Goal: Information Seeking & Learning: Learn about a topic

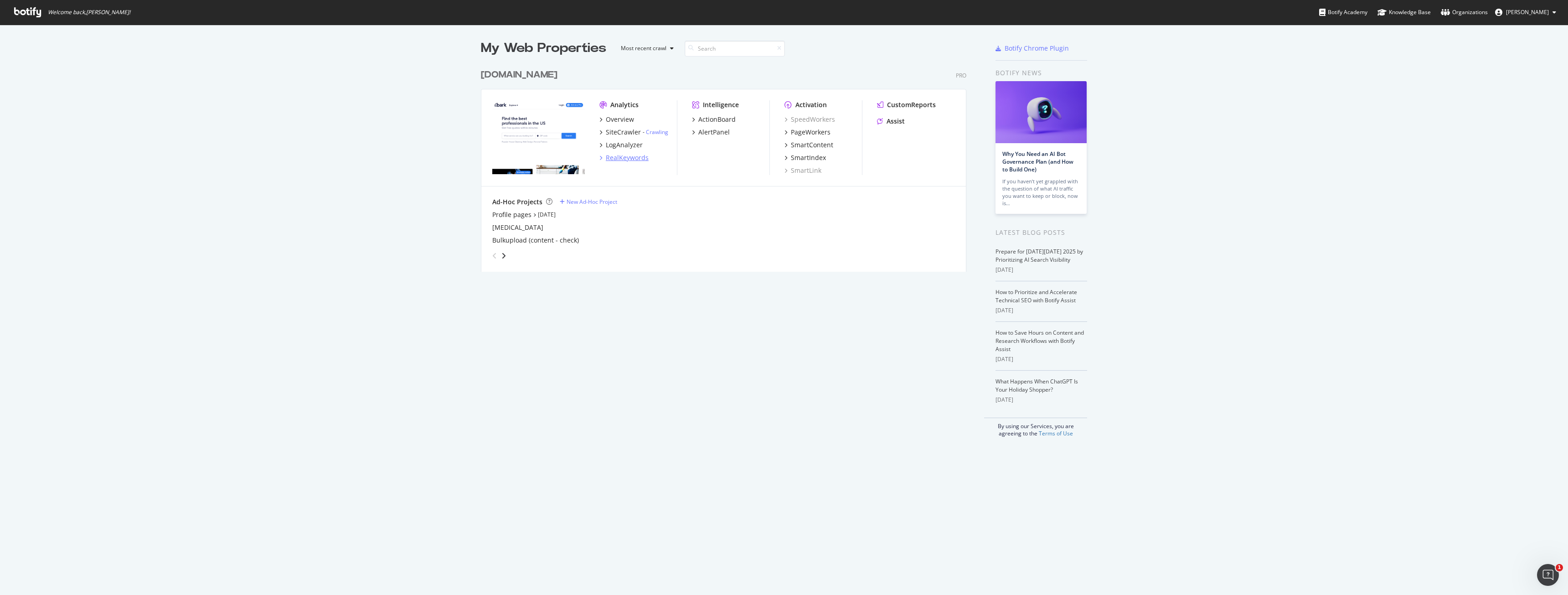
click at [625, 153] on div "RealKeywords" at bounding box center [627, 158] width 43 height 9
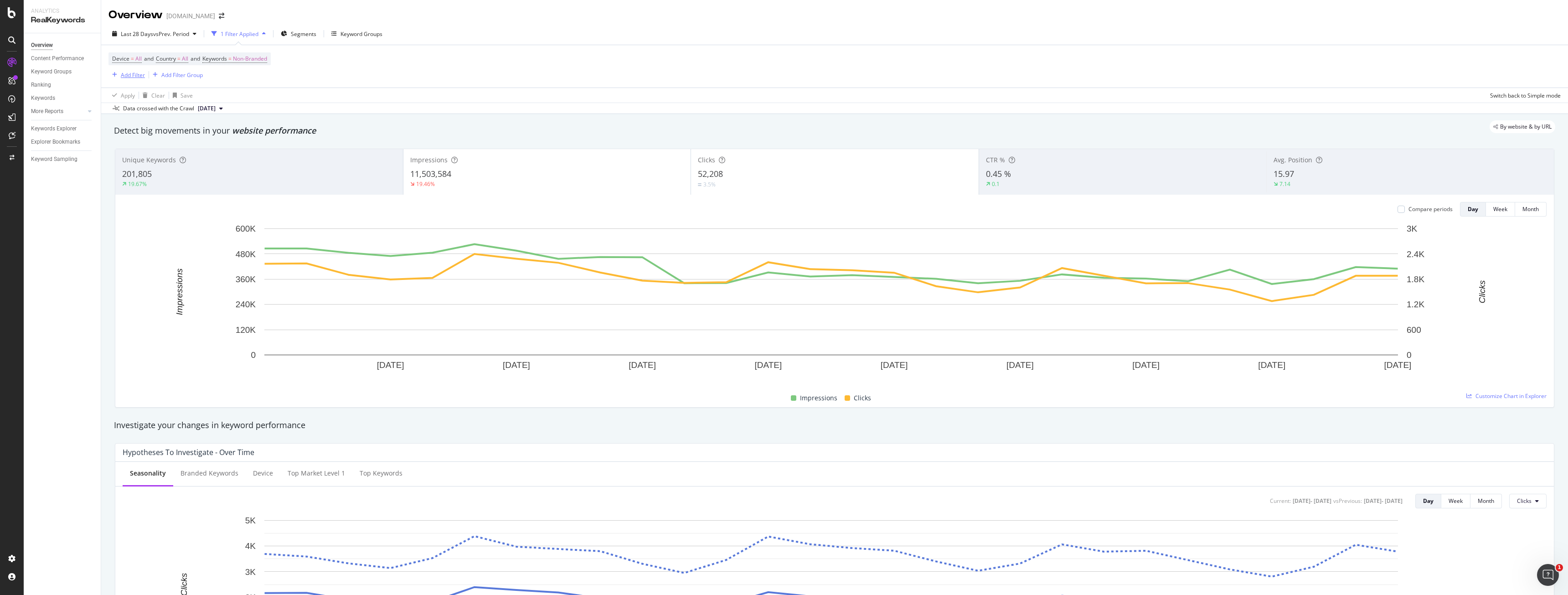
click at [133, 71] on div "Add Filter" at bounding box center [133, 75] width 24 height 8
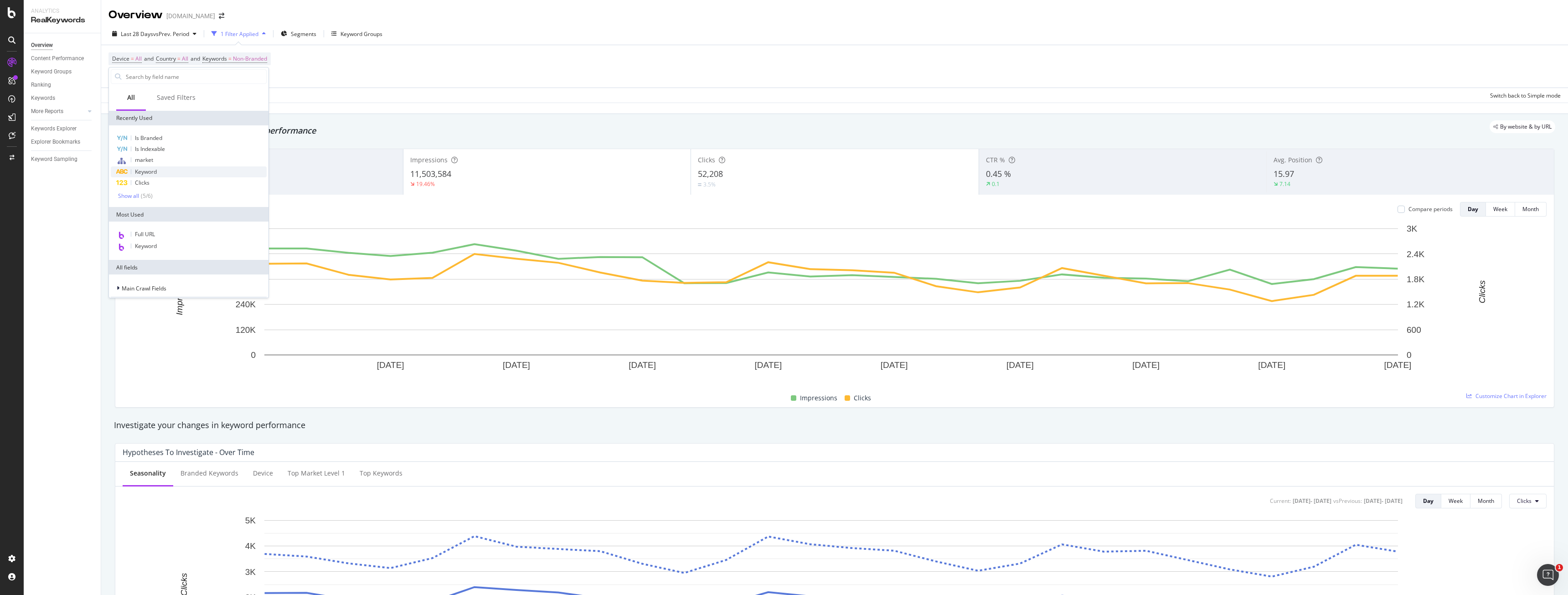
click at [187, 173] on div "Keyword" at bounding box center [189, 172] width 156 height 11
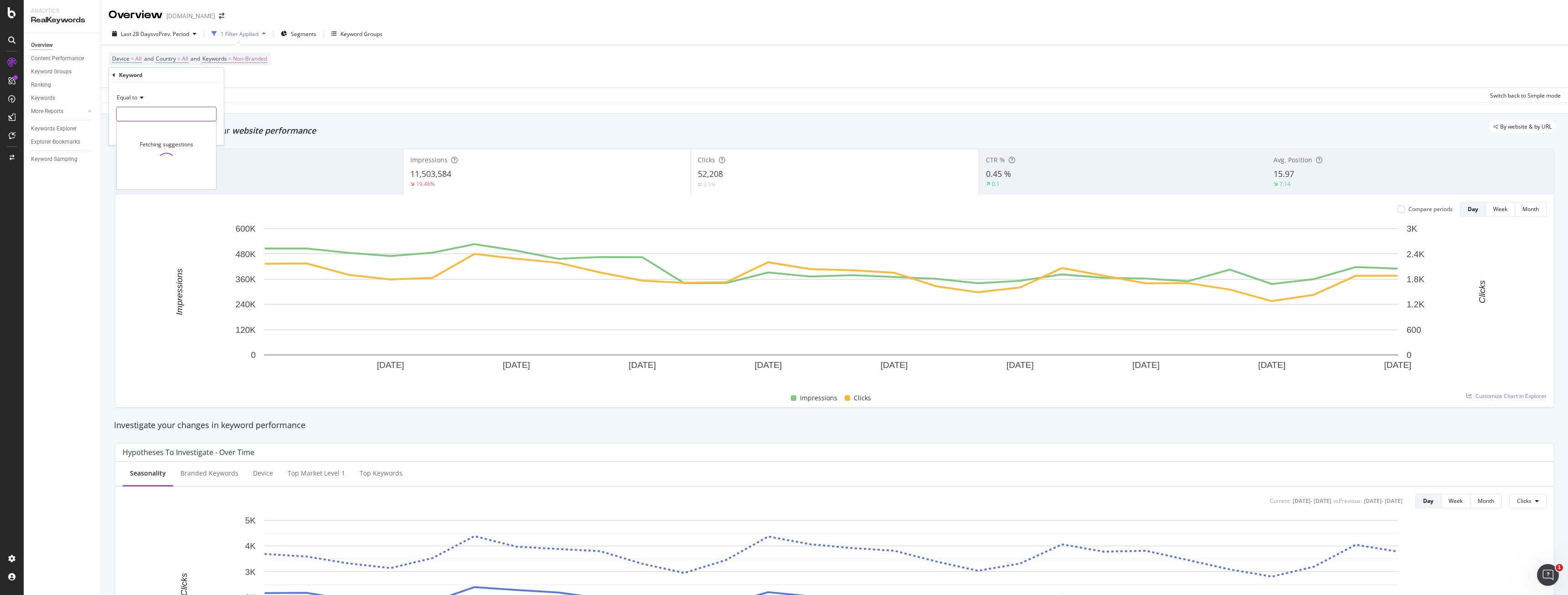
click at [188, 111] on input "text" at bounding box center [166, 114] width 99 height 15
click at [135, 101] on div "Equal to" at bounding box center [166, 97] width 100 height 15
click at [152, 191] on div "Contains" at bounding box center [167, 187] width 97 height 12
click at [163, 121] on input "text" at bounding box center [166, 114] width 99 height 15
type input "near me"
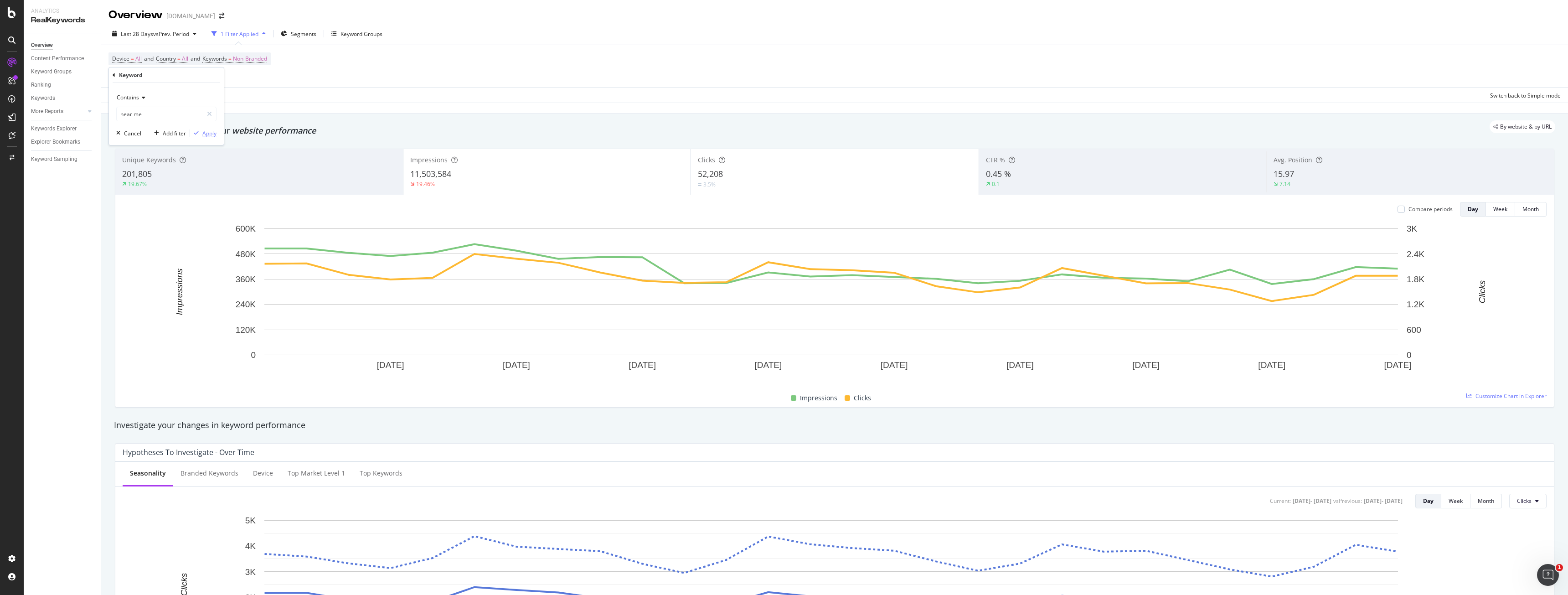
click at [209, 135] on div "Apply" at bounding box center [209, 133] width 14 height 8
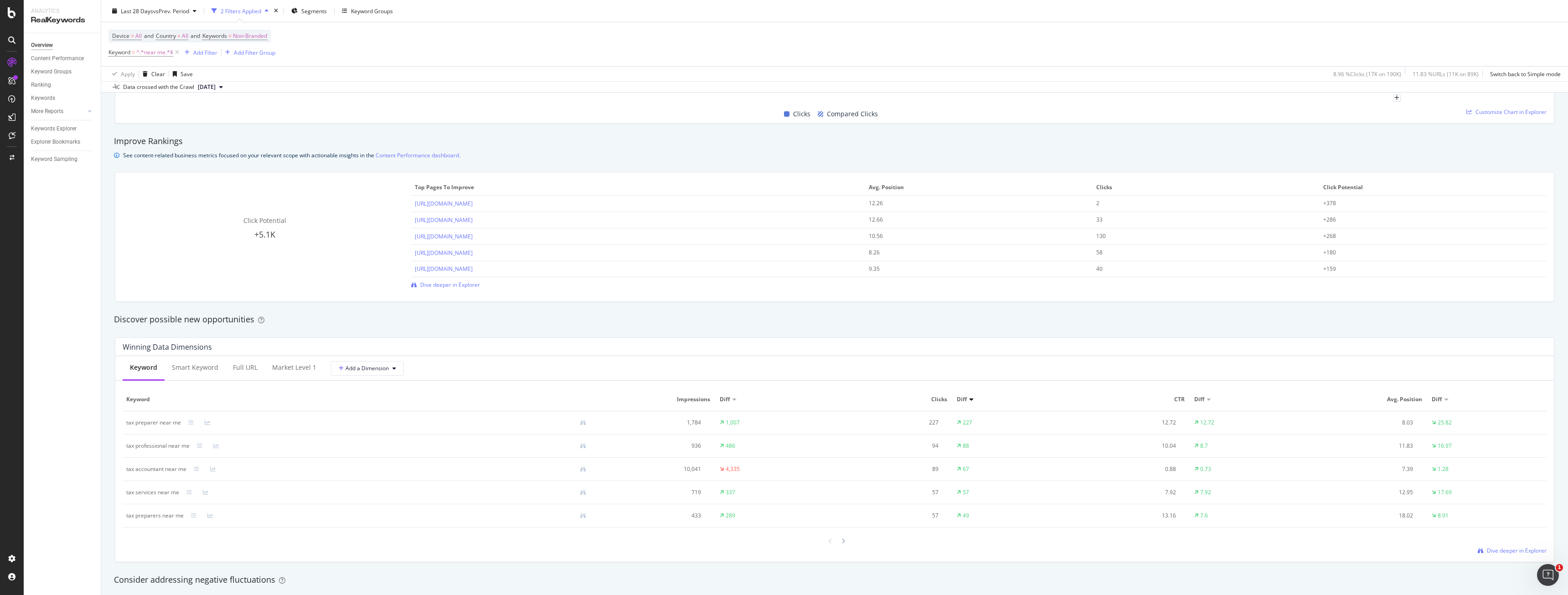
scroll to position [752, 0]
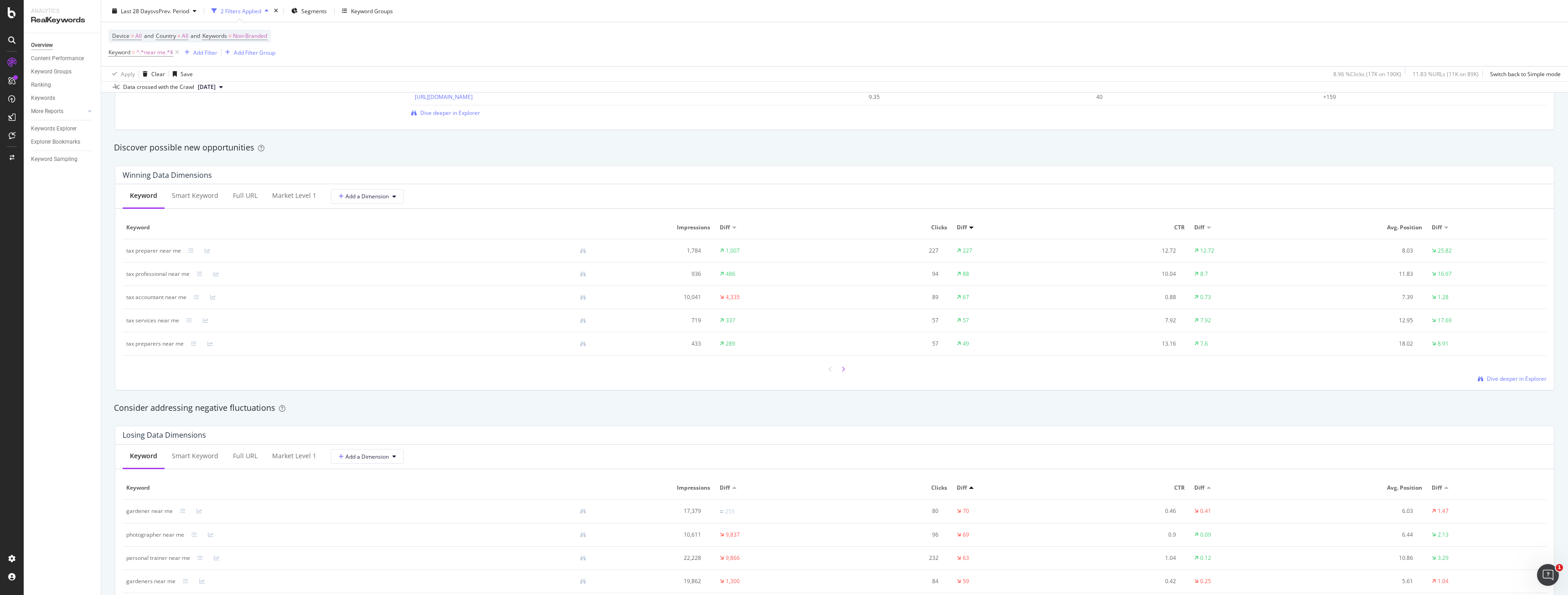
click at [842, 368] on div at bounding box center [843, 369] width 8 height 12
click at [827, 370] on div at bounding box center [830, 369] width 8 height 12
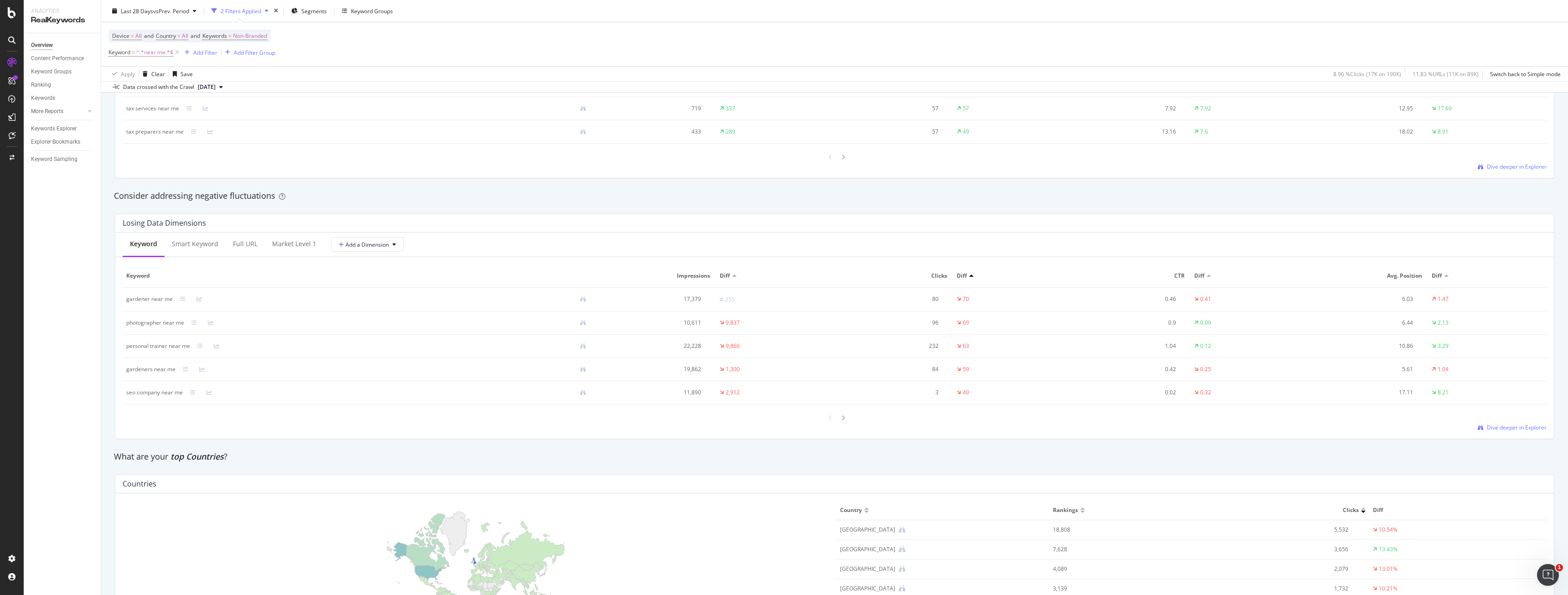
scroll to position [1026, 0]
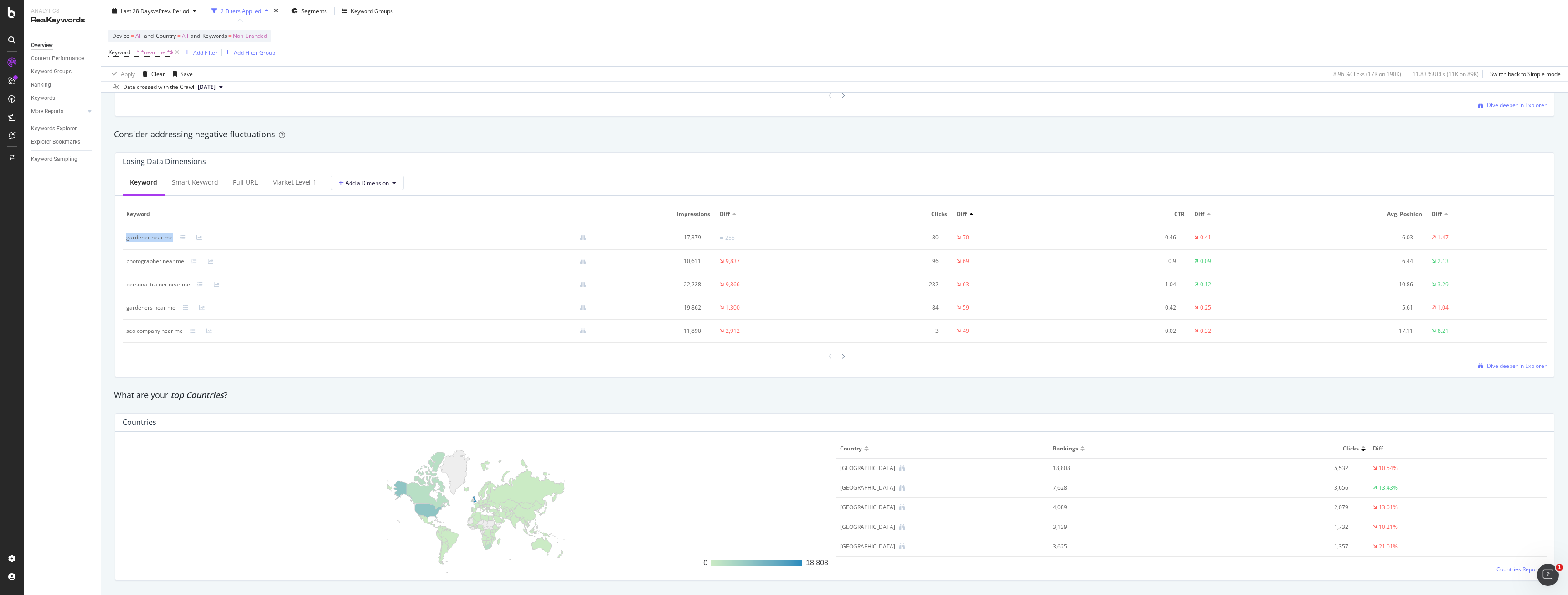
drag, startPoint x: 123, startPoint y: 245, endPoint x: 175, endPoint y: 242, distance: 52.1
click at [175, 242] on td "gardener near me" at bounding box center [360, 238] width 475 height 24
copy div "gardener near me"
click at [358, 382] on div "Losing Data Dimensions Keyword Smart Keyword Full URL market Level 1 Add a Dime…" at bounding box center [835, 265] width 1451 height 240
click at [841, 359] on icon at bounding box center [843, 356] width 4 height 5
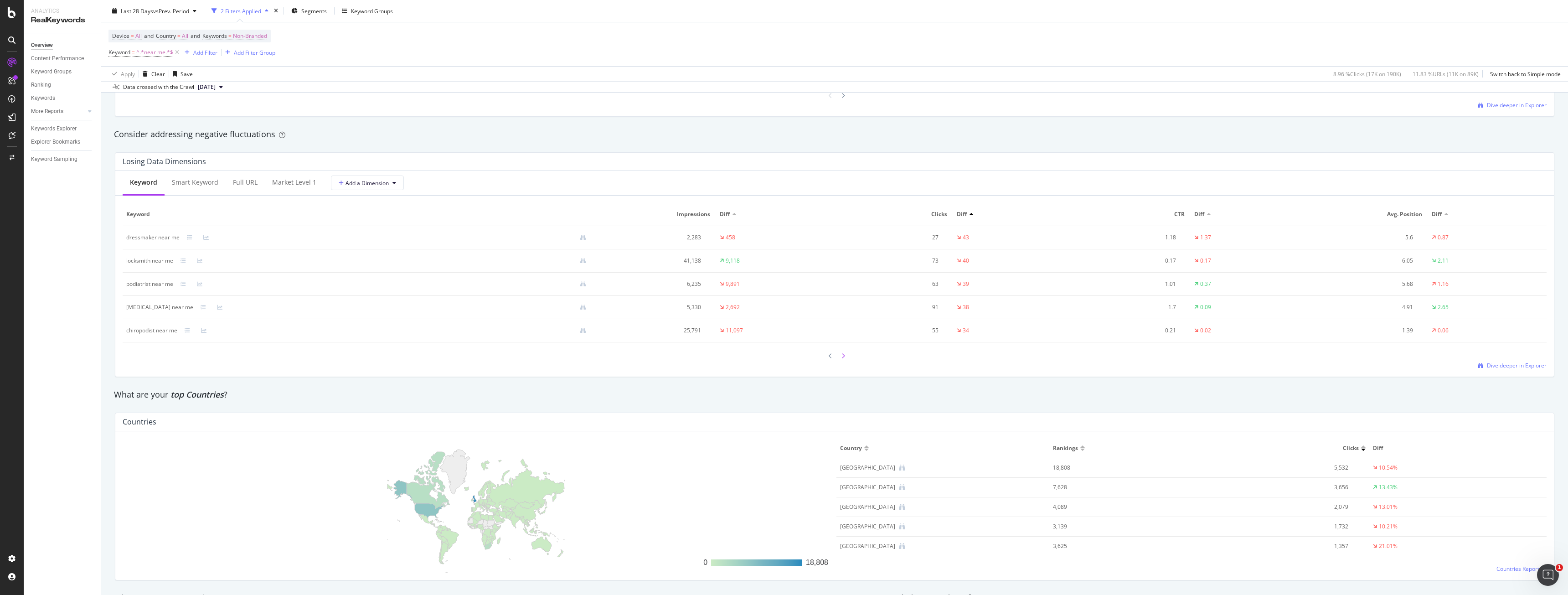
click at [841, 356] on div at bounding box center [843, 356] width 8 height 12
drag, startPoint x: 788, startPoint y: 346, endPoint x: 47, endPoint y: 220, distance: 751.6
click at [47, 220] on div "Overview Content Performance Keyword Groups Ranking Keywords More Reports Count…" at bounding box center [62, 314] width 77 height 562
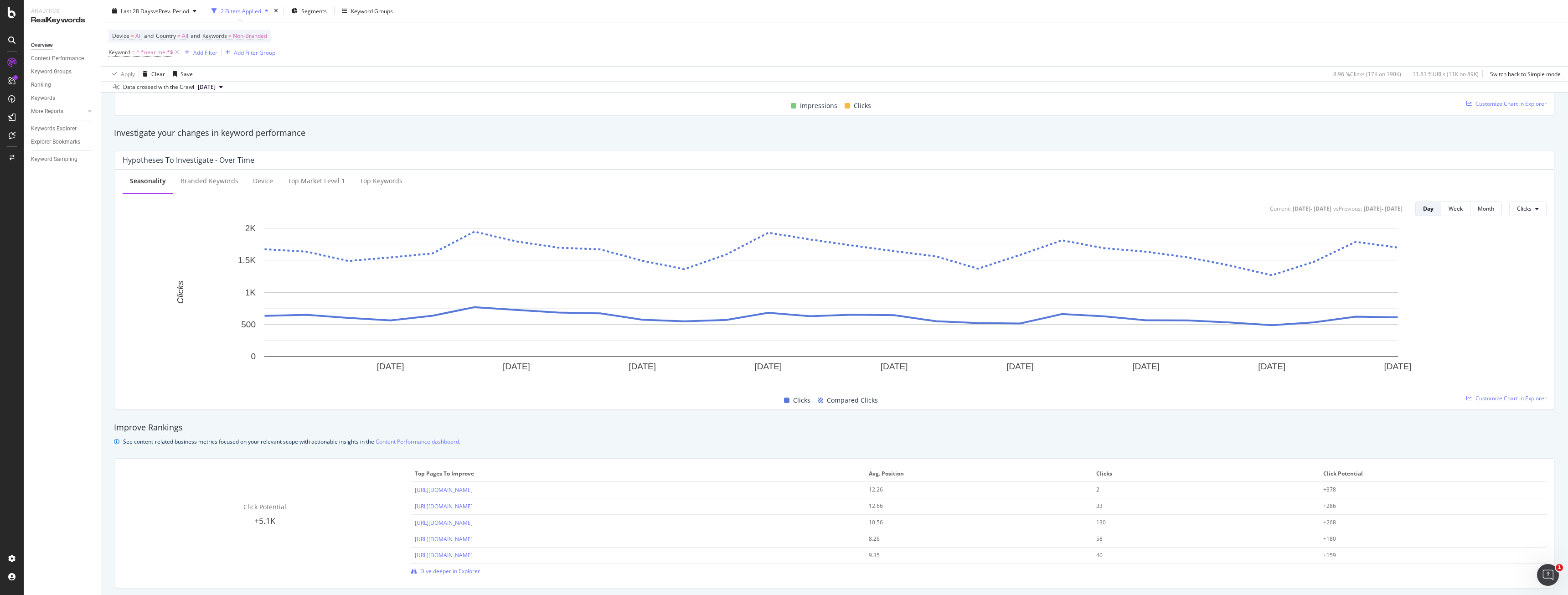
scroll to position [0, 0]
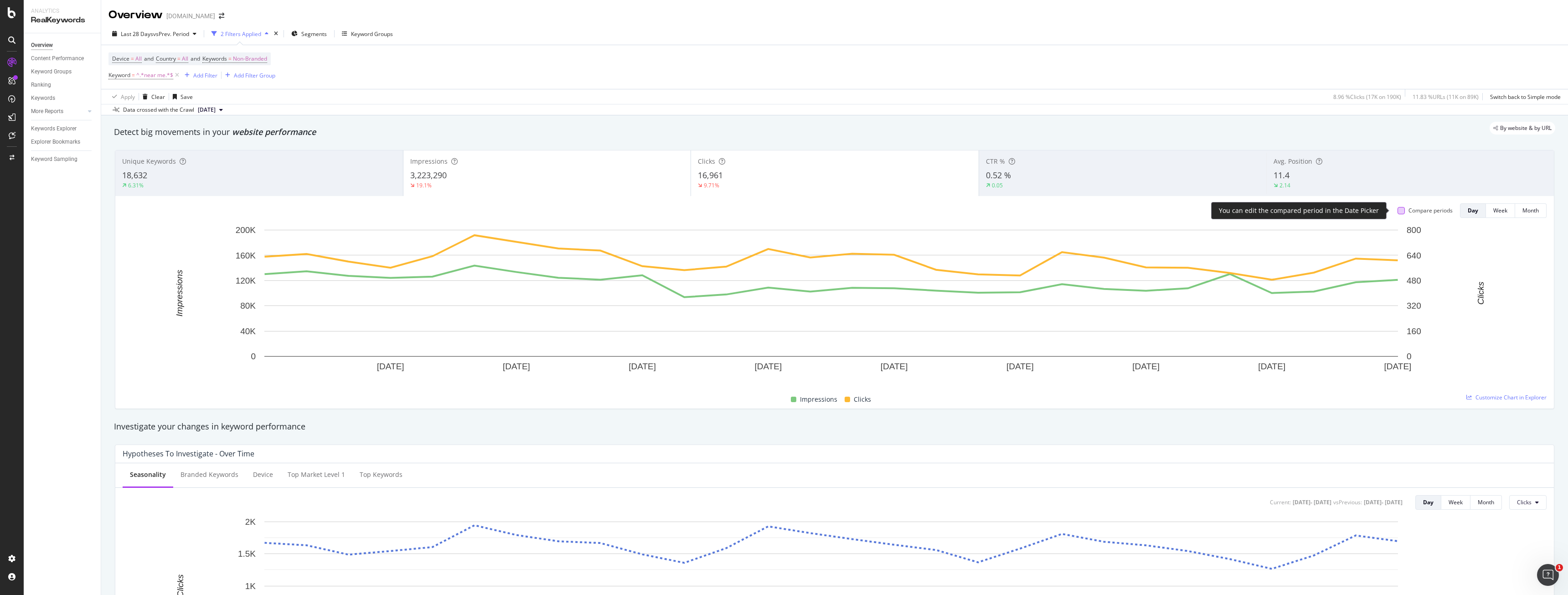
click at [1398, 211] on div at bounding box center [1401, 211] width 7 height 7
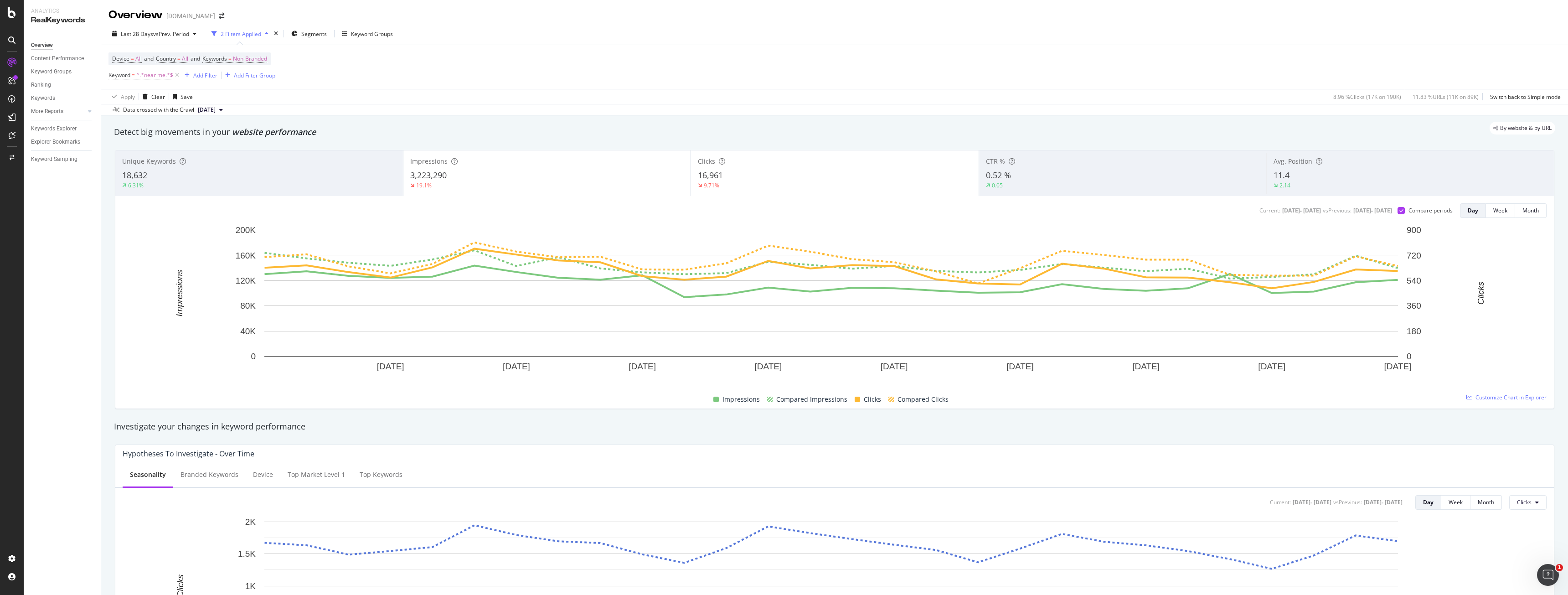
click at [1387, 208] on div "Current: [DATE] - [DATE] vs Previous : [DATE] - [DATE]" at bounding box center [1328, 210] width 140 height 8
click at [1398, 207] on div at bounding box center [1401, 211] width 7 height 7
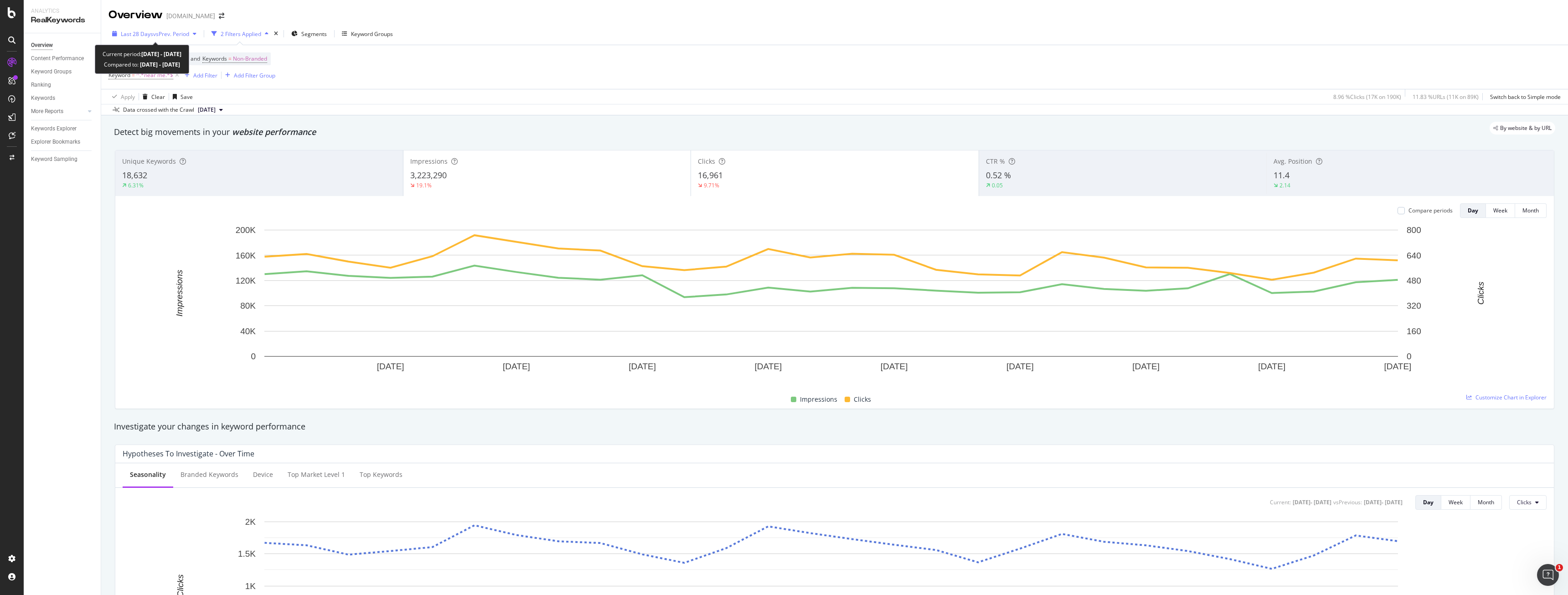
click at [164, 35] on span "vs Prev. Period" at bounding box center [171, 33] width 36 height 8
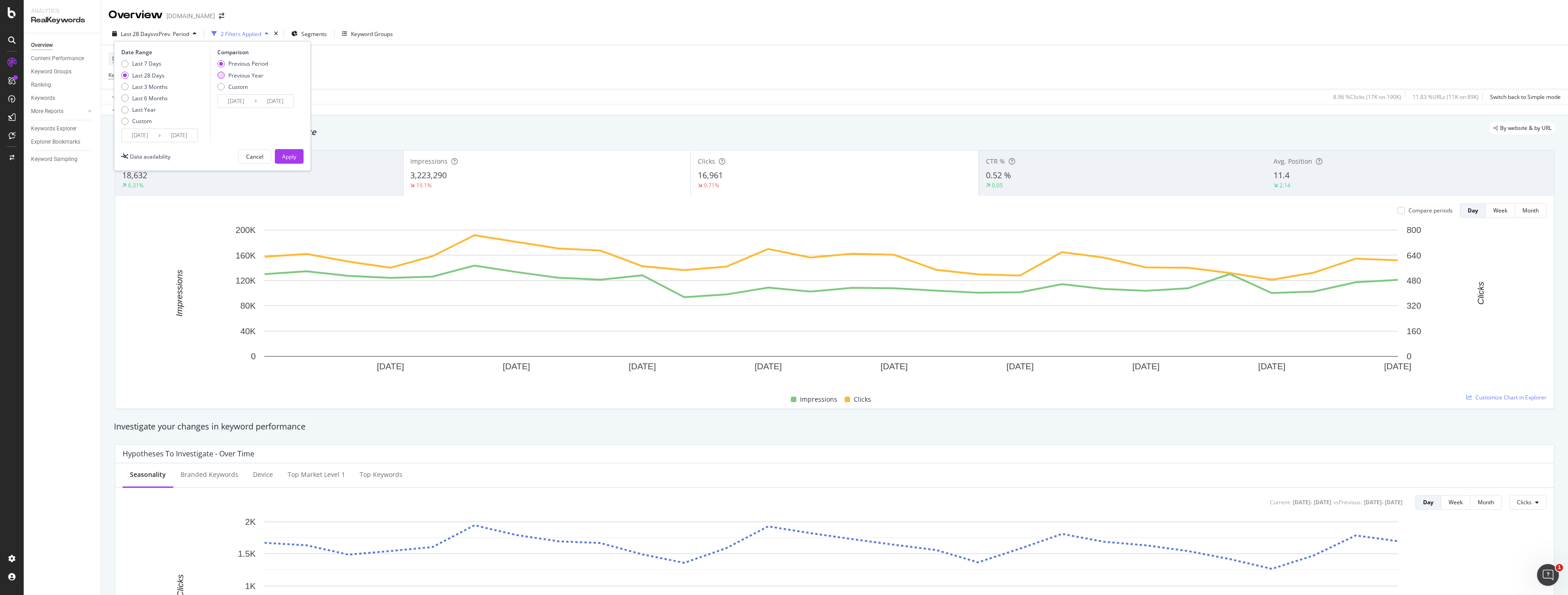
click at [237, 78] on div "Previous Year" at bounding box center [246, 76] width 35 height 8
type input "[DATE]"
click at [286, 158] on div "Apply" at bounding box center [289, 157] width 14 height 8
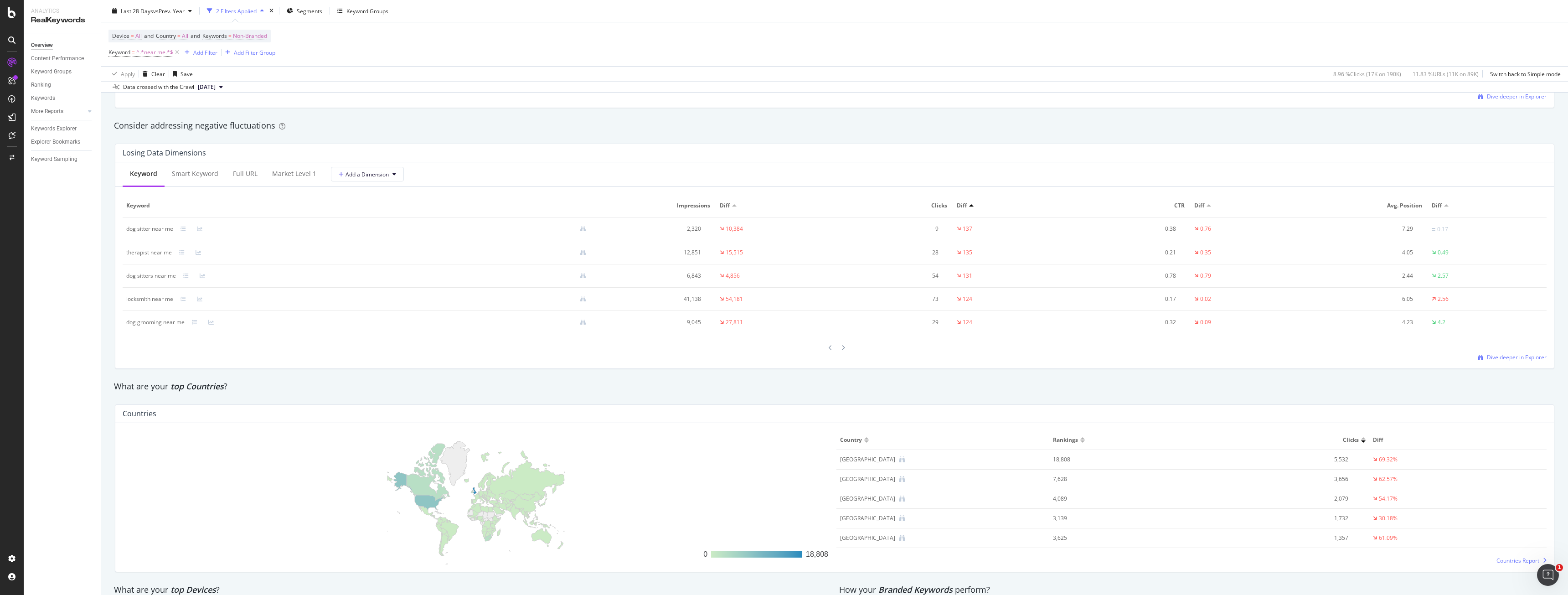
scroll to position [1140, 0]
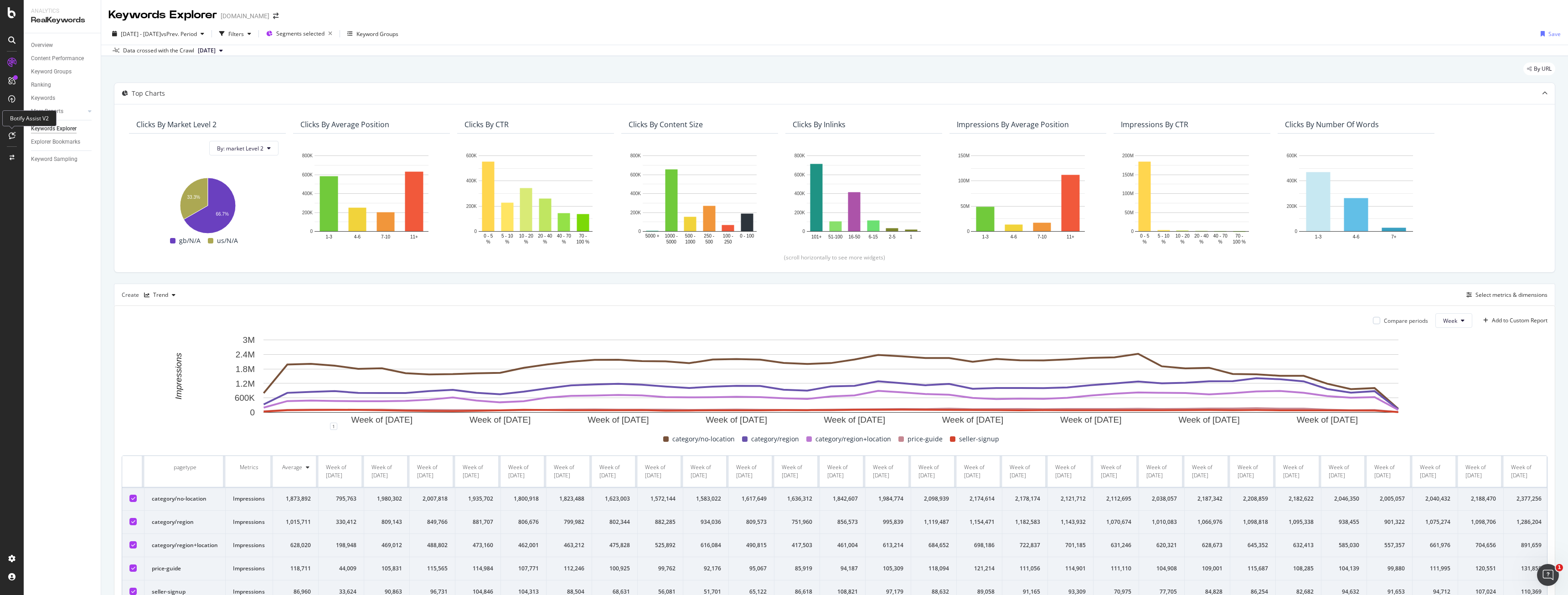
click at [13, 137] on icon at bounding box center [12, 135] width 7 height 7
